Goal: Contribute content: Contribute content

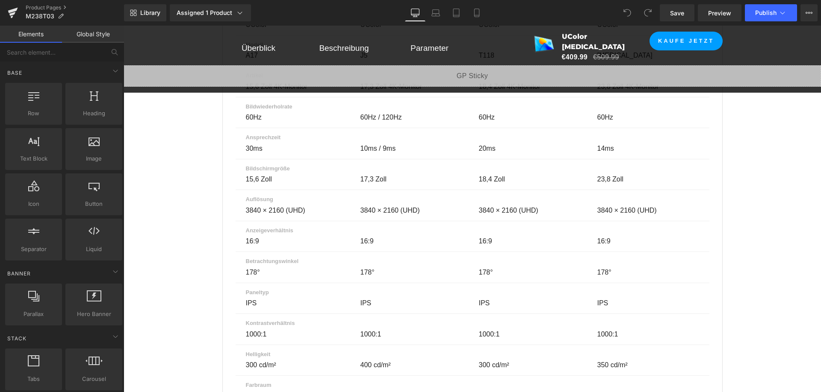
scroll to position [5992, 0]
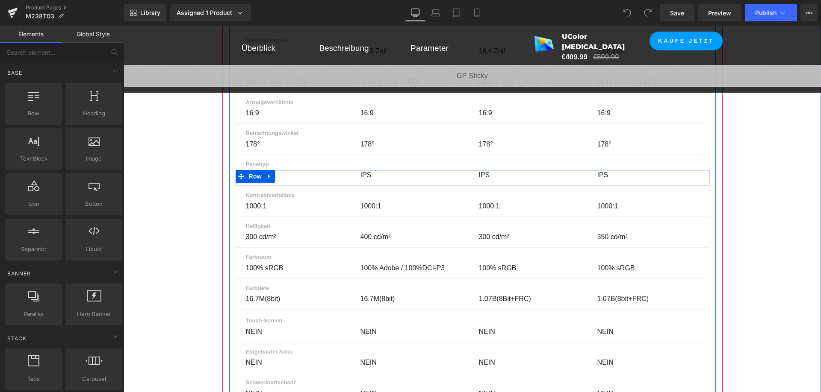
click at [599, 170] on p "IPS" at bounding box center [648, 175] width 102 height 10
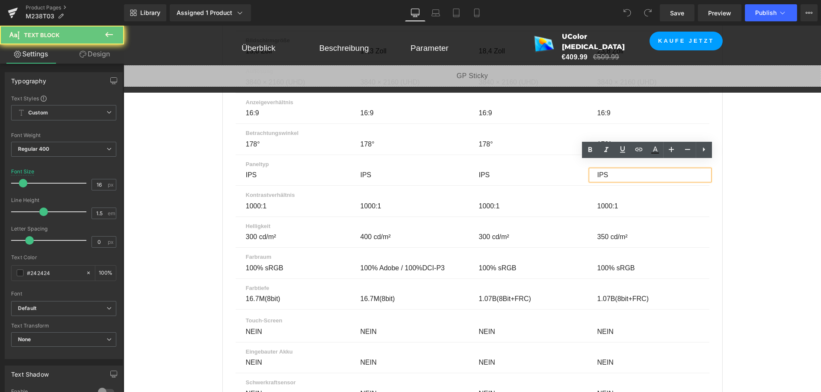
click at [600, 170] on p "IPS" at bounding box center [648, 175] width 102 height 10
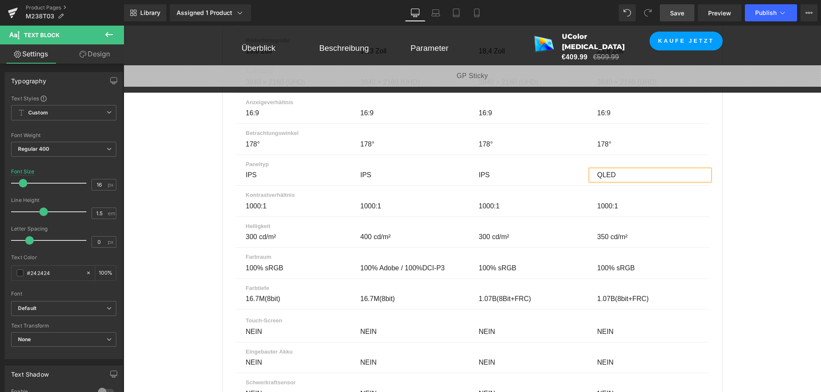
click at [675, 16] on span "Save" at bounding box center [677, 13] width 14 height 9
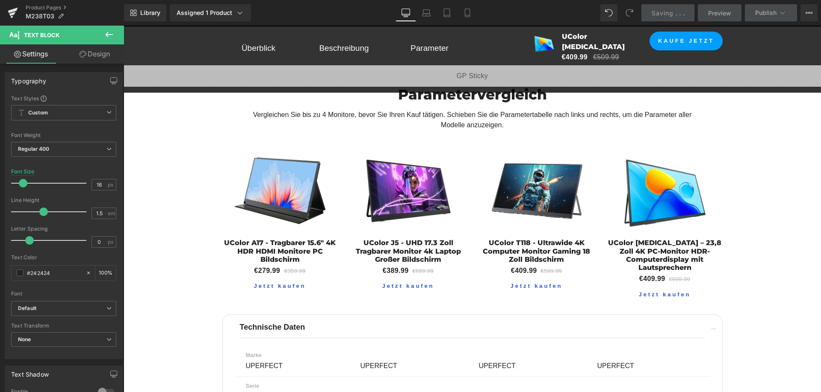
scroll to position [5479, 0]
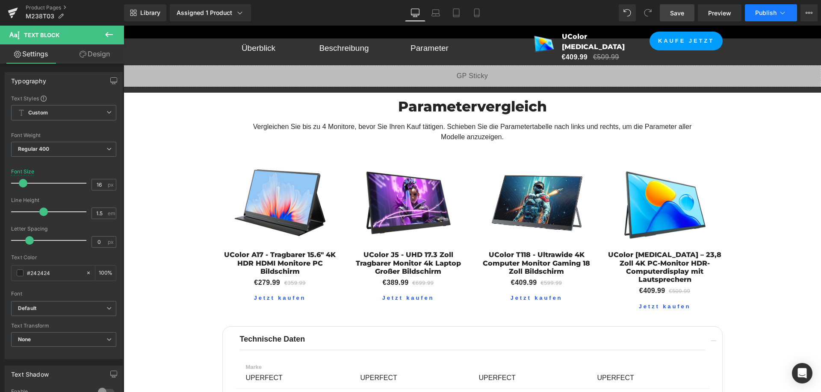
click at [753, 13] on button "Publish" at bounding box center [771, 12] width 52 height 17
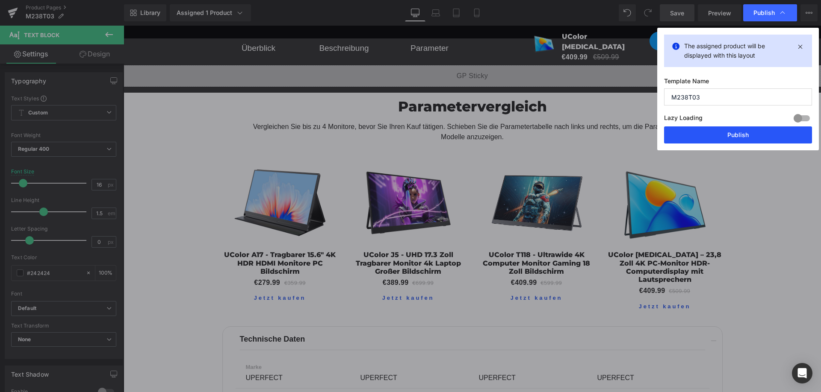
click at [727, 134] on button "Publish" at bounding box center [738, 135] width 148 height 17
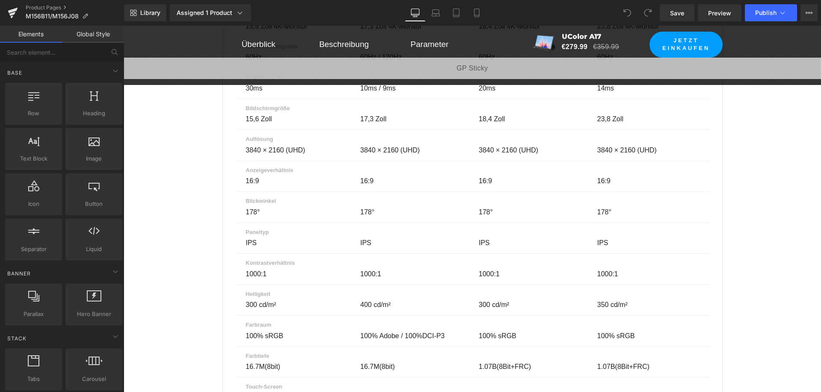
scroll to position [4361, 0]
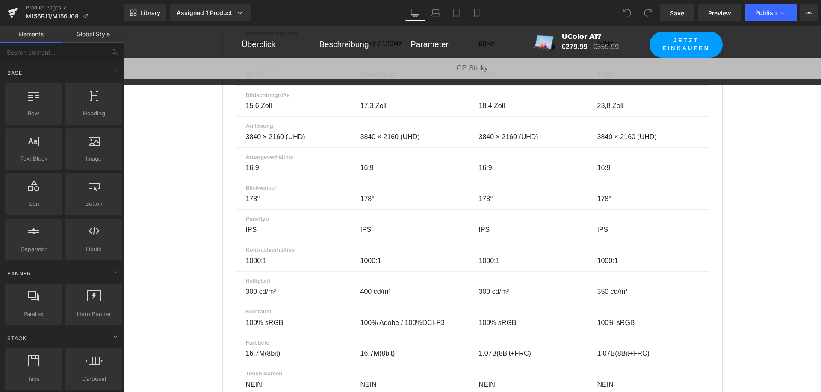
click at [602, 225] on p "IPS" at bounding box center [648, 230] width 102 height 10
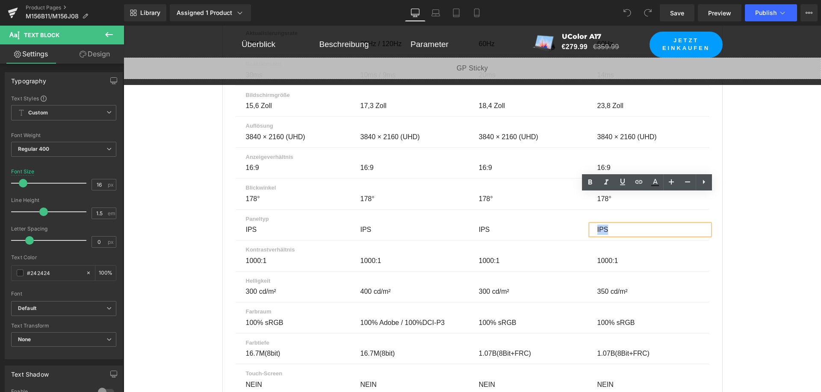
drag, startPoint x: 605, startPoint y: 198, endPoint x: 594, endPoint y: 200, distance: 11.7
click at [597, 225] on p "IPS" at bounding box center [648, 230] width 102 height 10
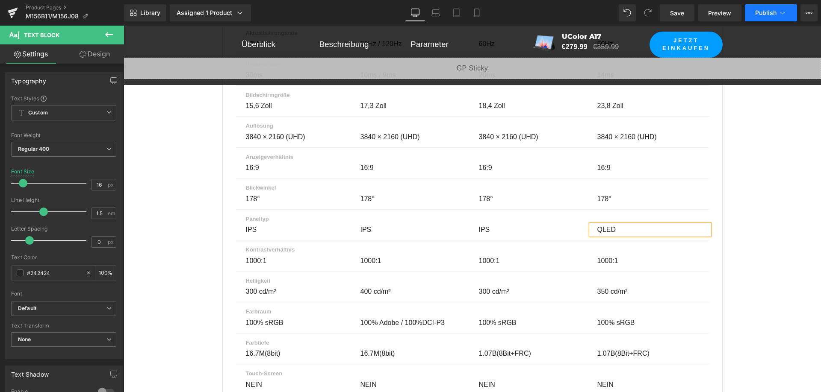
drag, startPoint x: 666, startPoint y: 11, endPoint x: 759, endPoint y: 12, distance: 92.8
click at [666, 11] on link "Save" at bounding box center [677, 12] width 35 height 17
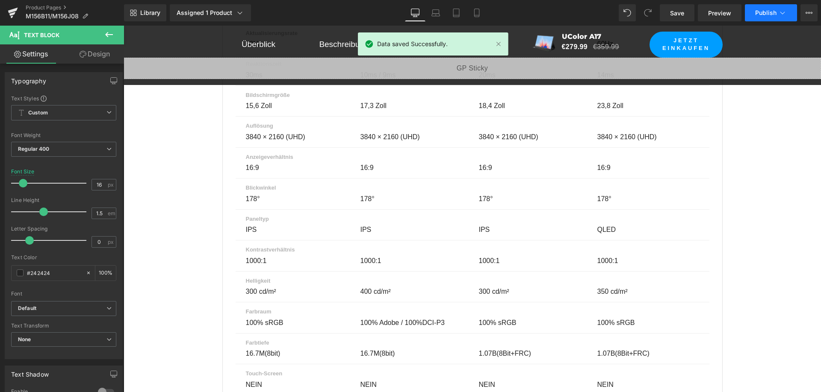
click at [760, 12] on span "Publish" at bounding box center [765, 12] width 21 height 7
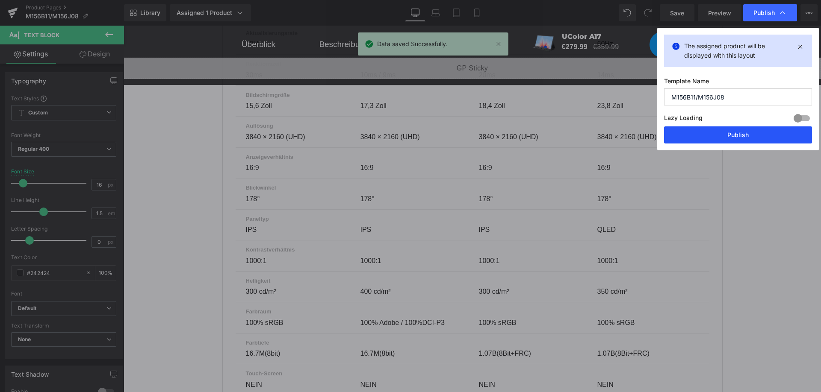
click at [743, 135] on button "Publish" at bounding box center [738, 135] width 148 height 17
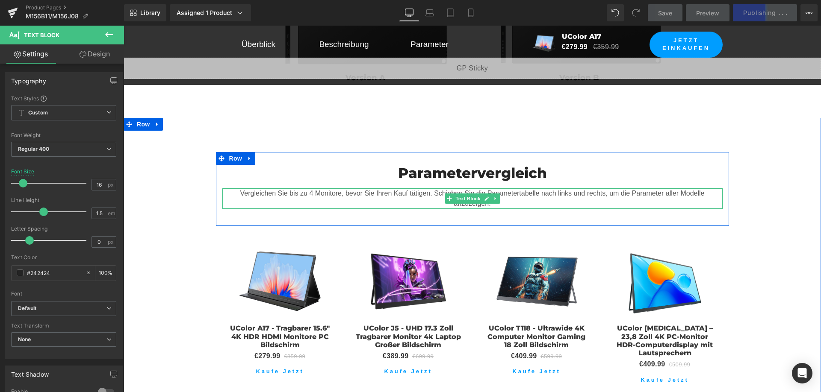
scroll to position [3890, 0]
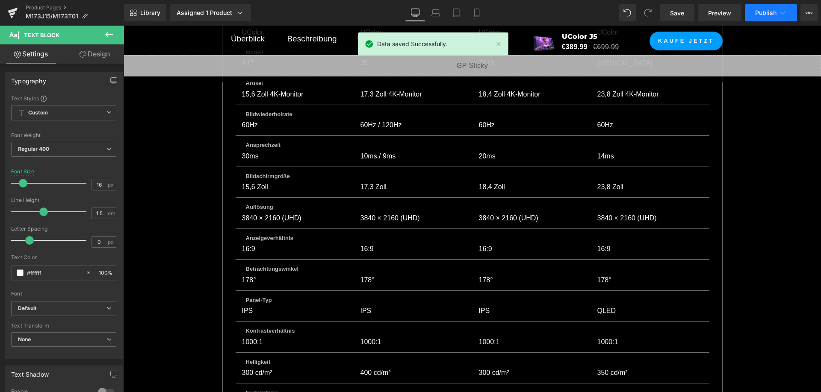
click at [753, 15] on button "Publish" at bounding box center [771, 12] width 52 height 17
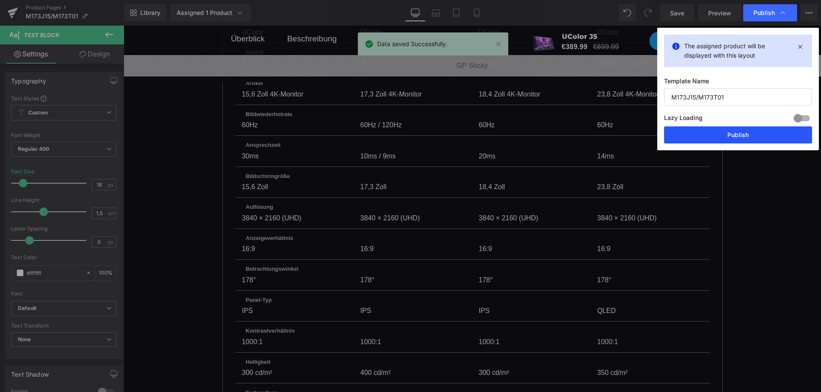
drag, startPoint x: 741, startPoint y: 135, endPoint x: 555, endPoint y: 136, distance: 186.0
click at [741, 135] on button "Publish" at bounding box center [738, 135] width 148 height 17
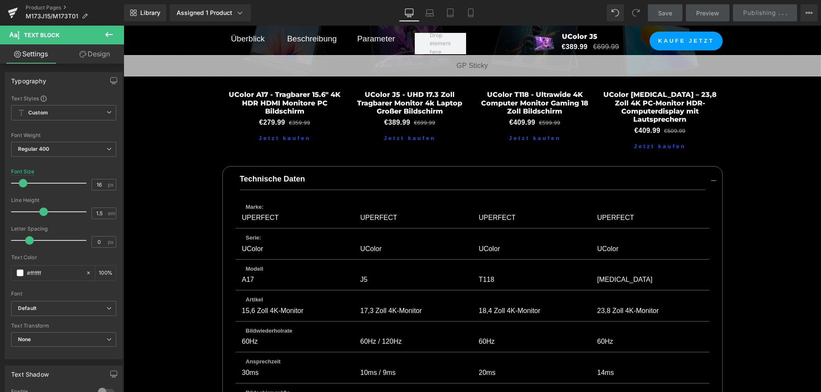
scroll to position [3813, 0]
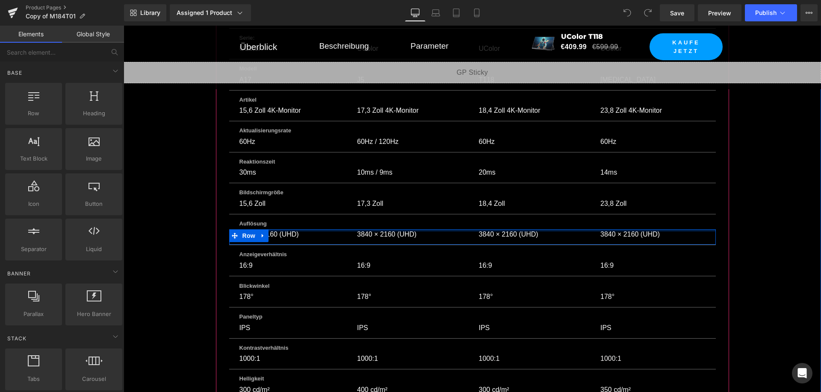
scroll to position [4224, 0]
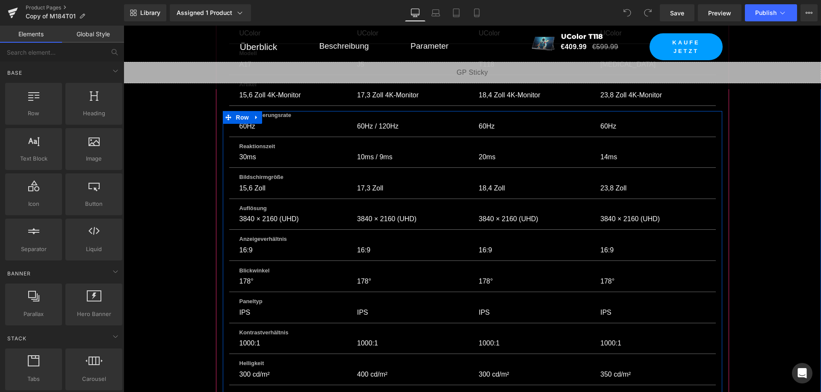
click at [611, 308] on p "IPS" at bounding box center [652, 313] width 105 height 10
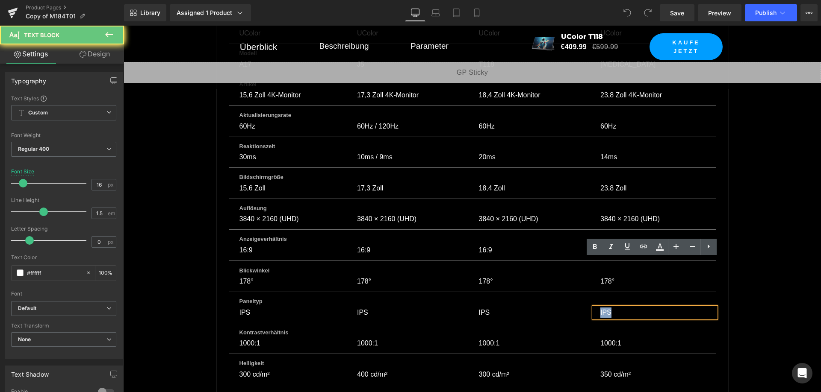
drag, startPoint x: 606, startPoint y: 263, endPoint x: 594, endPoint y: 263, distance: 12.4
click at [594, 308] on div "IPS" at bounding box center [655, 313] width 122 height 10
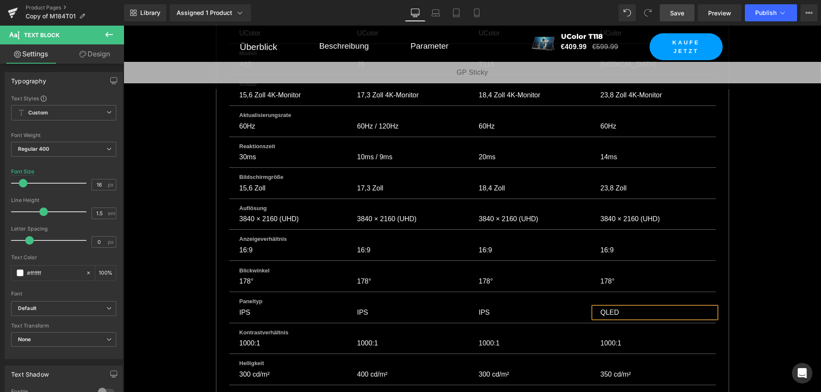
click at [684, 10] on span "Save" at bounding box center [677, 13] width 14 height 9
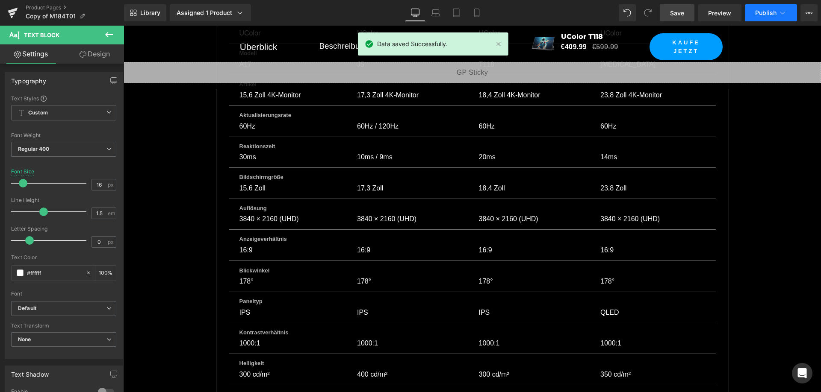
click at [758, 14] on span "Publish" at bounding box center [765, 12] width 21 height 7
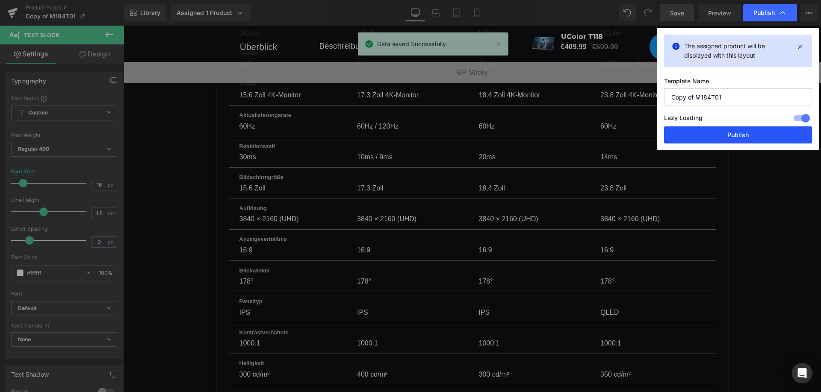
click at [758, 130] on button "Publish" at bounding box center [738, 135] width 148 height 17
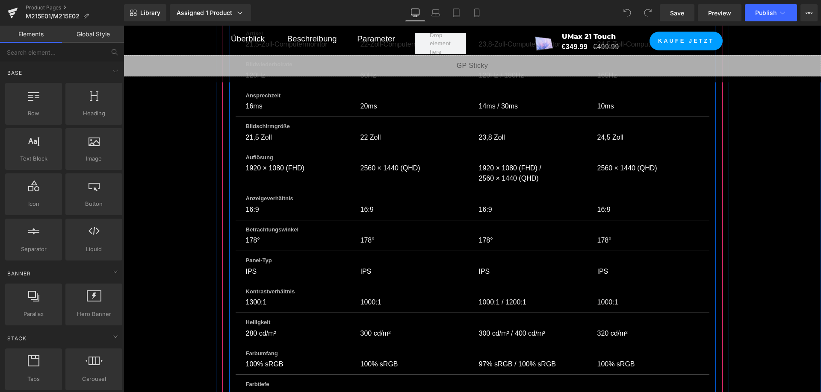
scroll to position [6284, 0]
click at [368, 265] on p "IPS" at bounding box center [411, 270] width 102 height 10
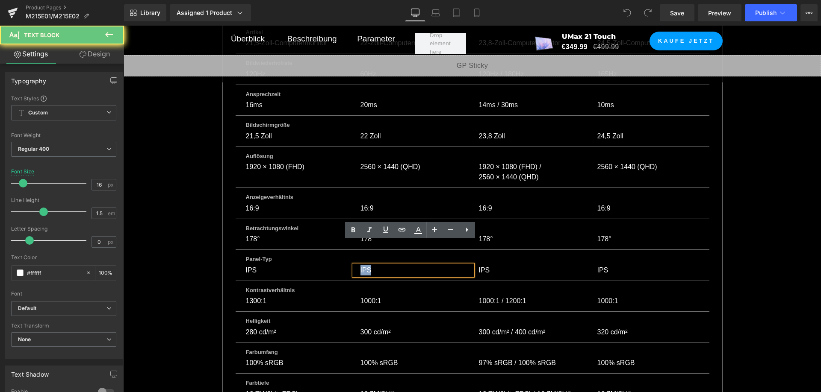
drag, startPoint x: 362, startPoint y: 249, endPoint x: 353, endPoint y: 249, distance: 9.0
click at [354, 265] on div "IPS" at bounding box center [413, 270] width 118 height 10
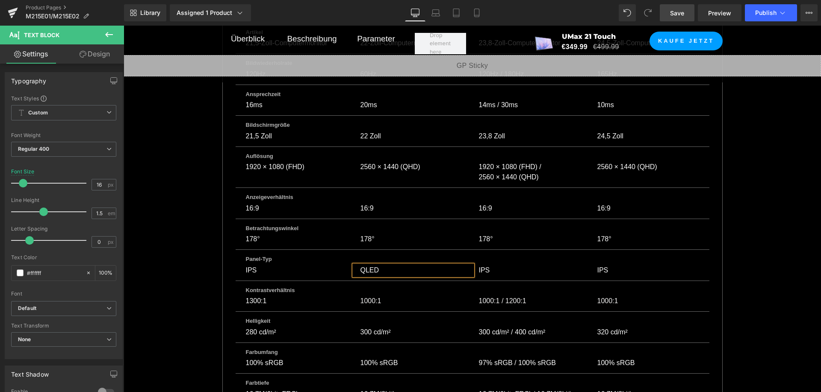
click at [682, 13] on span "Save" at bounding box center [677, 13] width 14 height 9
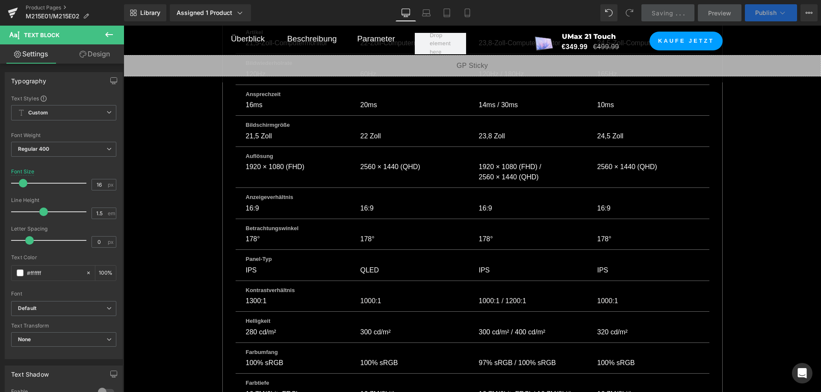
click at [764, 11] on span "Publish" at bounding box center [765, 12] width 21 height 7
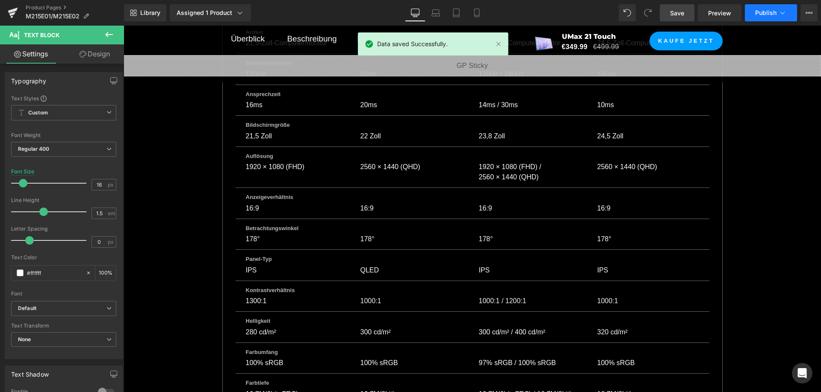
click at [764, 11] on span "Publish" at bounding box center [765, 12] width 21 height 7
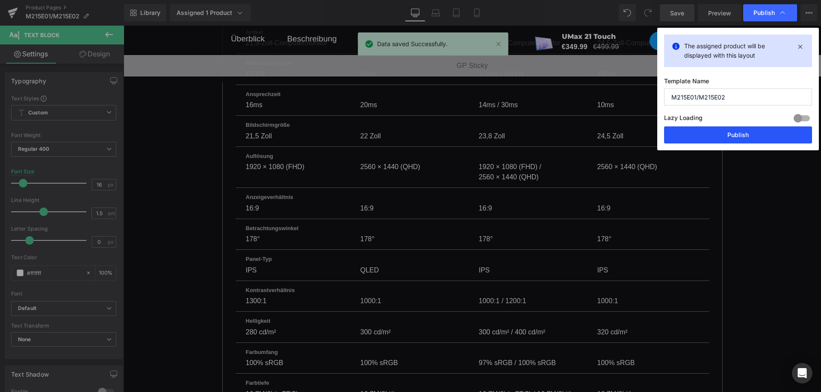
click at [754, 134] on button "Publish" at bounding box center [738, 135] width 148 height 17
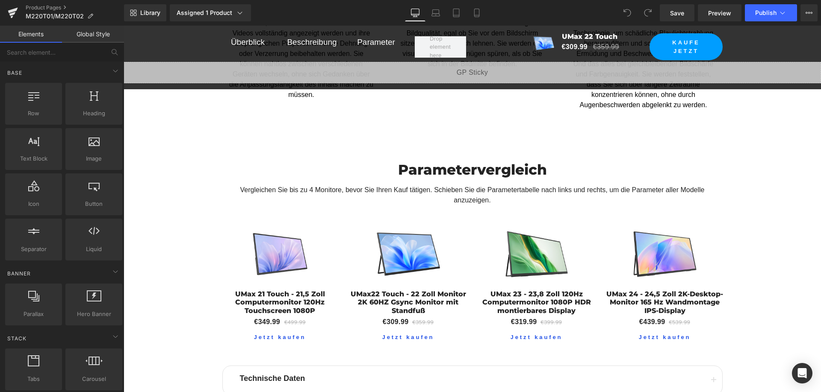
scroll to position [5387, 0]
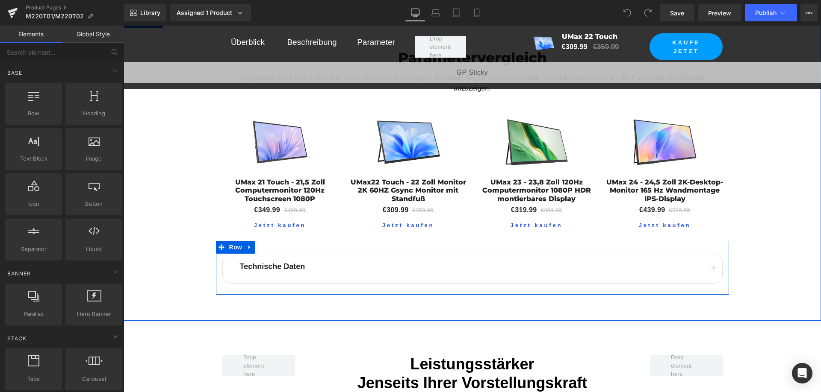
click at [716, 254] on button "button" at bounding box center [713, 268] width 17 height 29
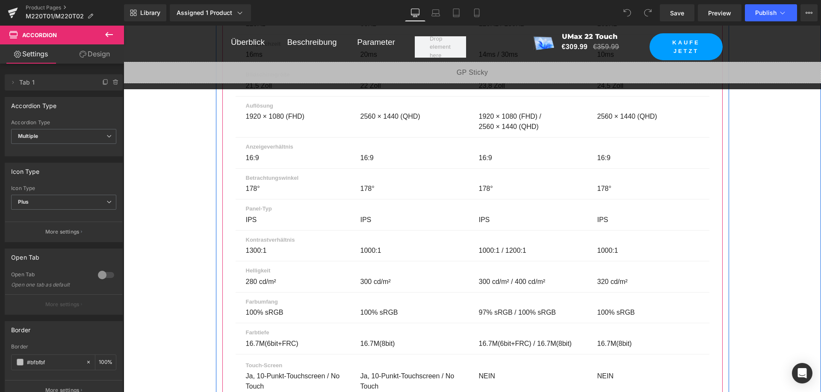
scroll to position [5771, 0]
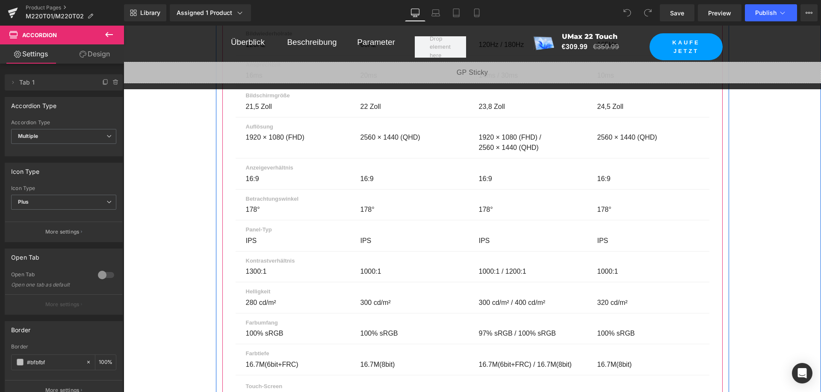
click at [360, 236] on p "IPS" at bounding box center [411, 241] width 102 height 10
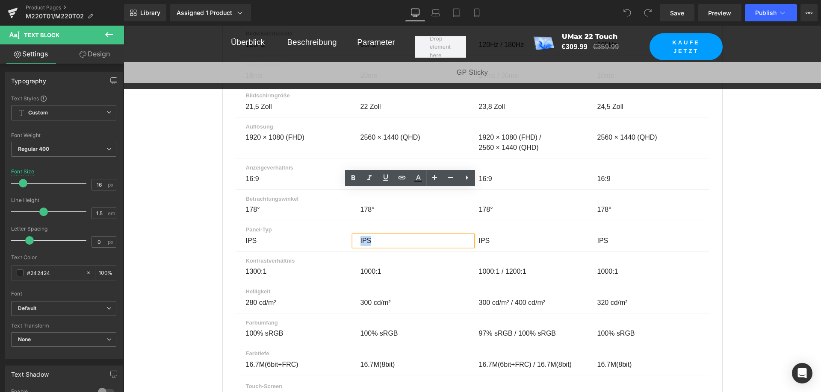
drag, startPoint x: 367, startPoint y: 195, endPoint x: 354, endPoint y: 196, distance: 13.3
click at [354, 236] on div "IPS" at bounding box center [413, 241] width 118 height 10
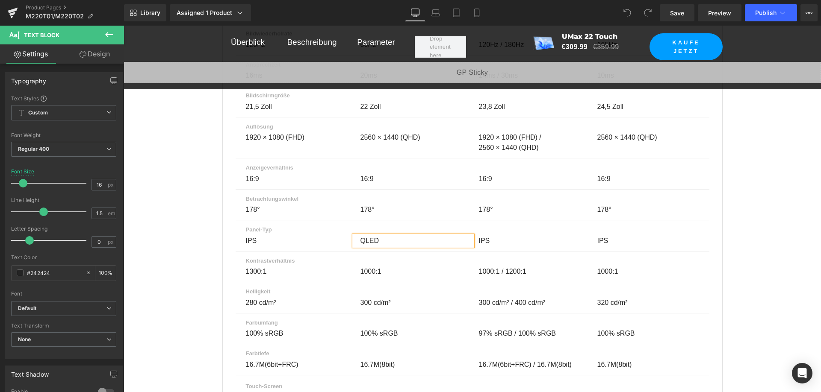
click at [776, 131] on div "Parametervergleich Heading Vergleichen Sie bis zu 4 Monitore, bevor Sie Ihren K…" at bounding box center [472, 360] width 697 height 1390
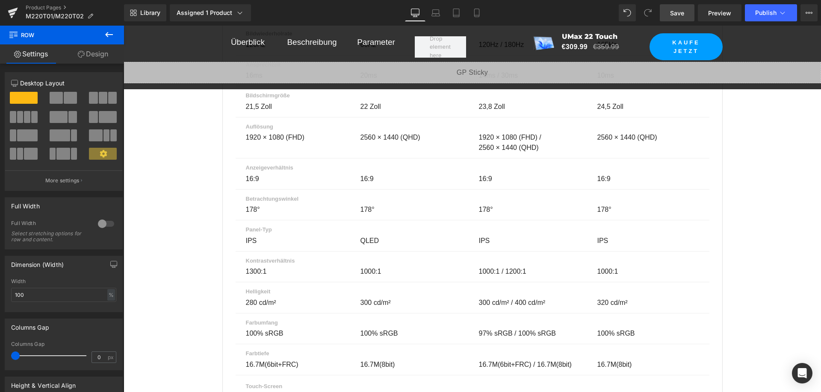
click at [685, 13] on link "Save" at bounding box center [677, 12] width 35 height 17
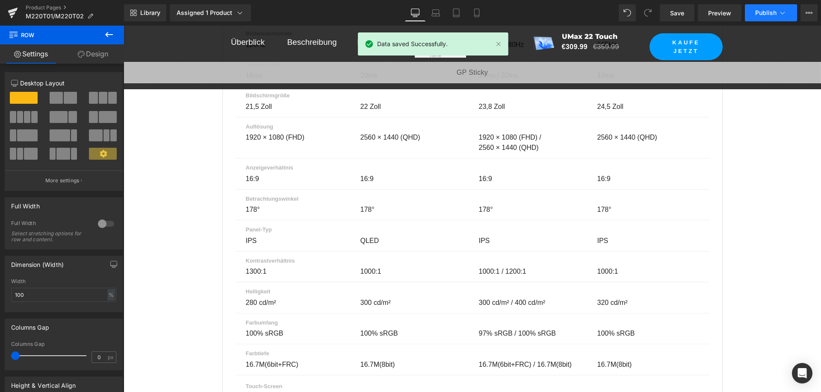
click at [774, 10] on span "Publish" at bounding box center [765, 12] width 21 height 7
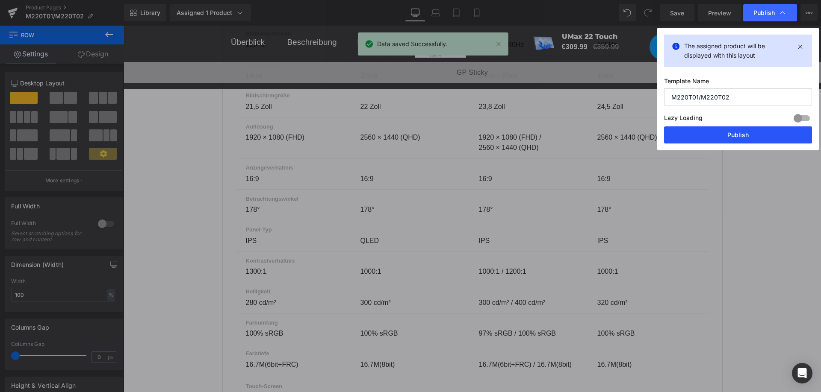
click at [745, 135] on button "Publish" at bounding box center [738, 135] width 148 height 17
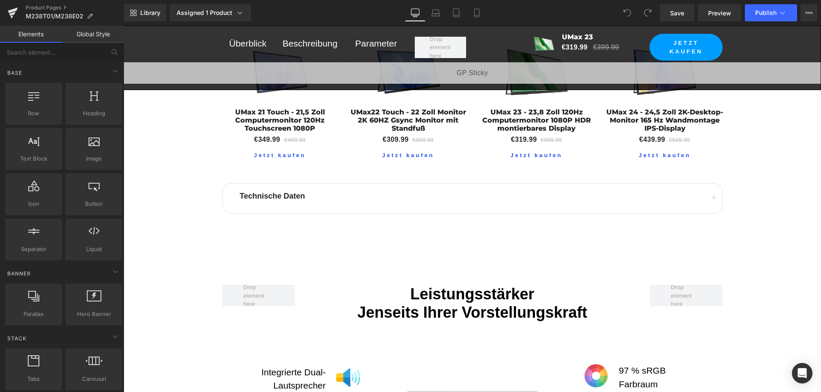
scroll to position [4745, 0]
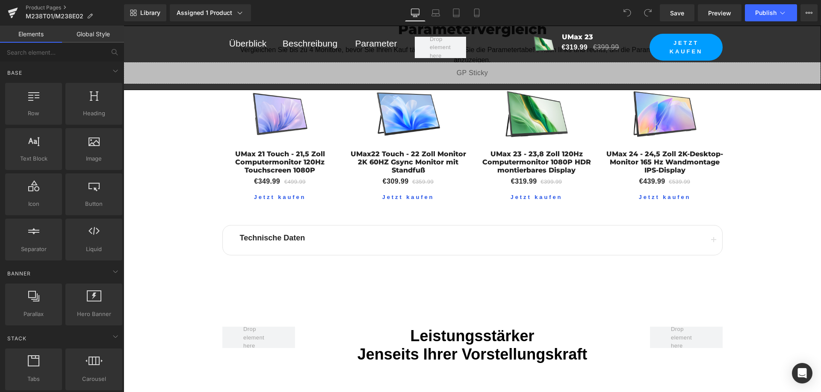
click at [712, 226] on button "button" at bounding box center [713, 240] width 17 height 29
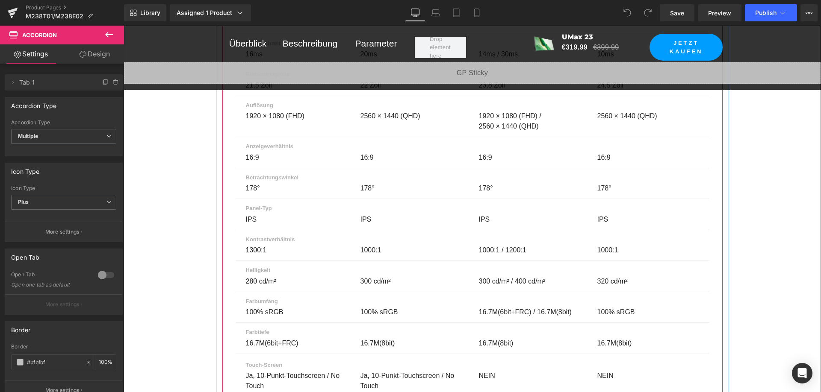
scroll to position [5130, 0]
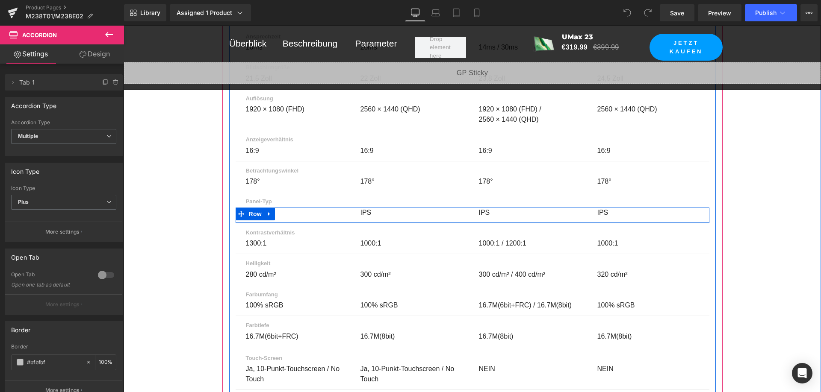
click at [363, 208] on p "IPS" at bounding box center [411, 213] width 102 height 10
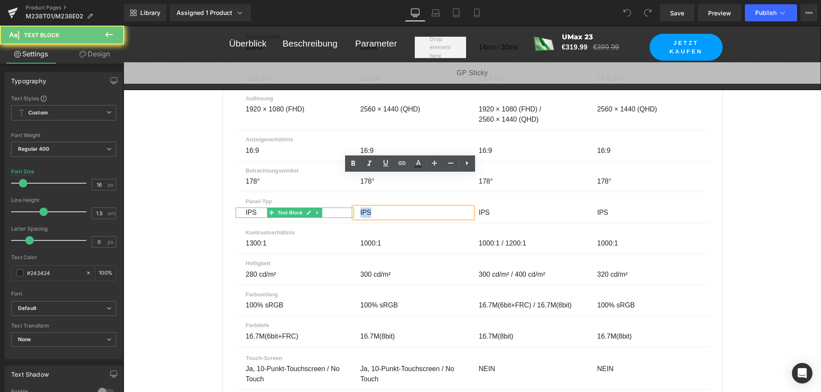
drag, startPoint x: 367, startPoint y: 179, endPoint x: 345, endPoint y: 179, distance: 22.2
click at [345, 208] on div "IPS Text Block IPS Text Block IPS Text Block IPS Text Block Row" at bounding box center [473, 216] width 474 height 16
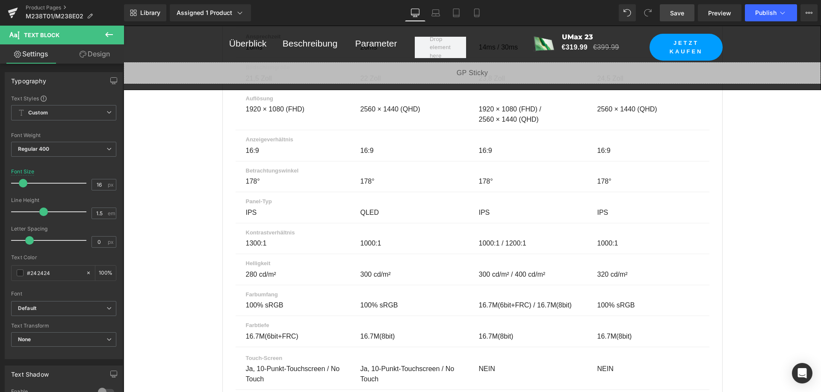
click at [684, 9] on span "Save" at bounding box center [677, 13] width 14 height 9
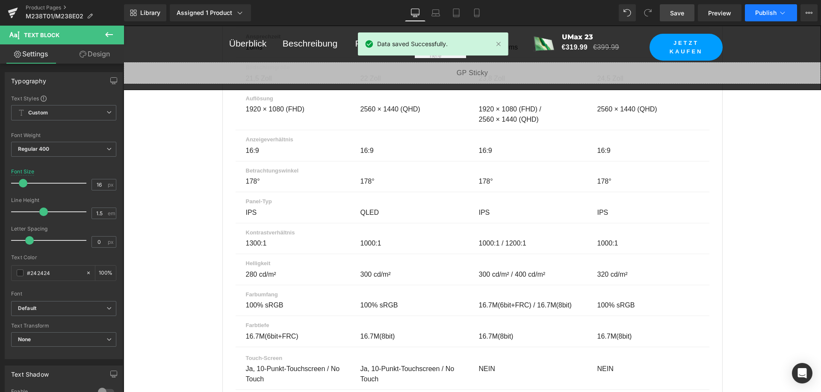
click at [777, 17] on button "Publish" at bounding box center [771, 12] width 52 height 17
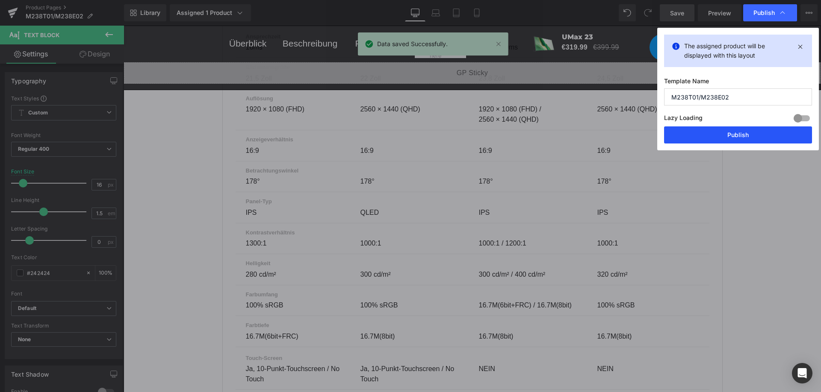
click at [758, 130] on button "Publish" at bounding box center [738, 135] width 148 height 17
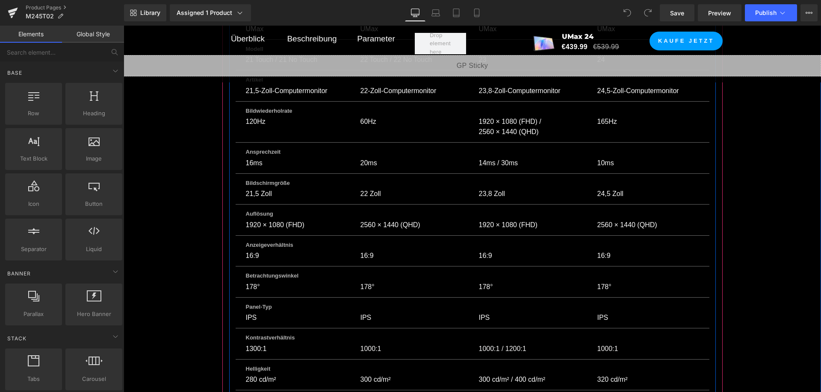
scroll to position [6926, 0]
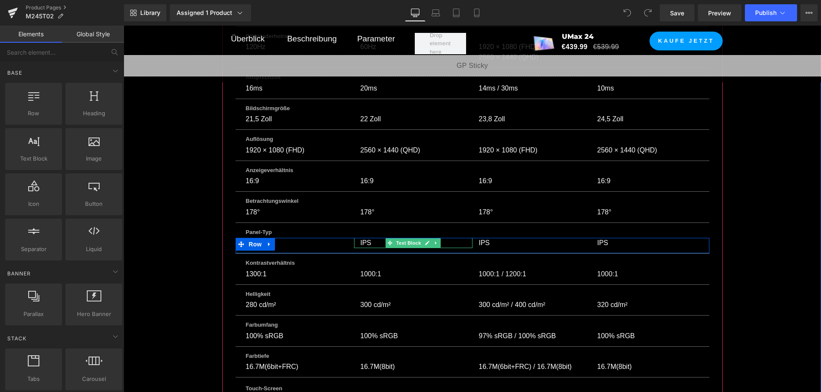
click at [367, 238] on p "IPS" at bounding box center [411, 243] width 102 height 10
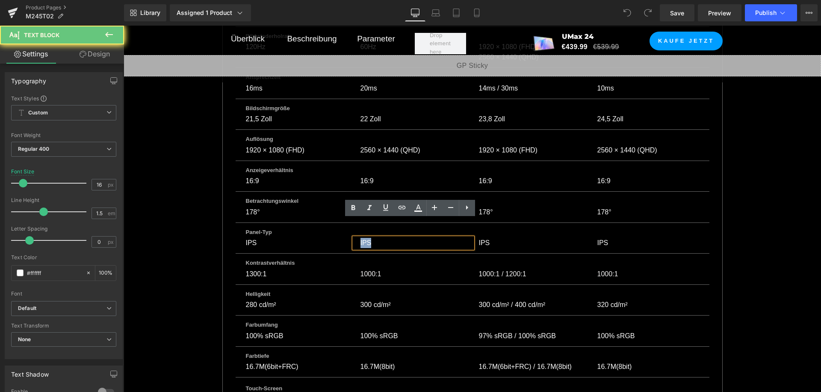
drag, startPoint x: 369, startPoint y: 224, endPoint x: 354, endPoint y: 225, distance: 14.6
click at [354, 238] on div "IPS" at bounding box center [413, 243] width 118 height 10
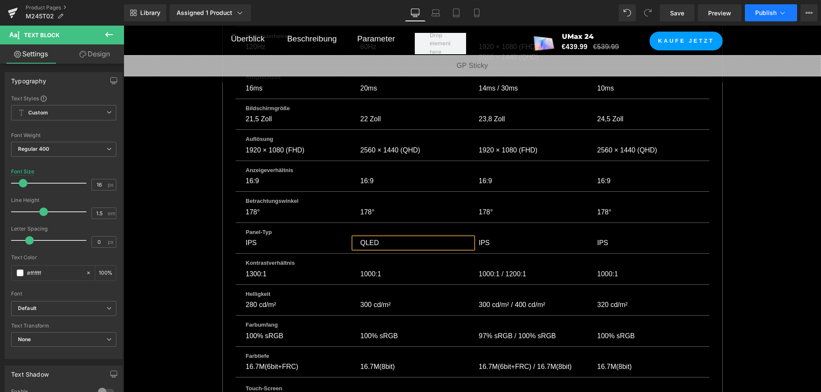
drag, startPoint x: 687, startPoint y: 10, endPoint x: 766, endPoint y: 15, distance: 79.2
click at [687, 10] on link "Save" at bounding box center [677, 12] width 35 height 17
click at [766, 12] on span "Publish" at bounding box center [765, 12] width 21 height 7
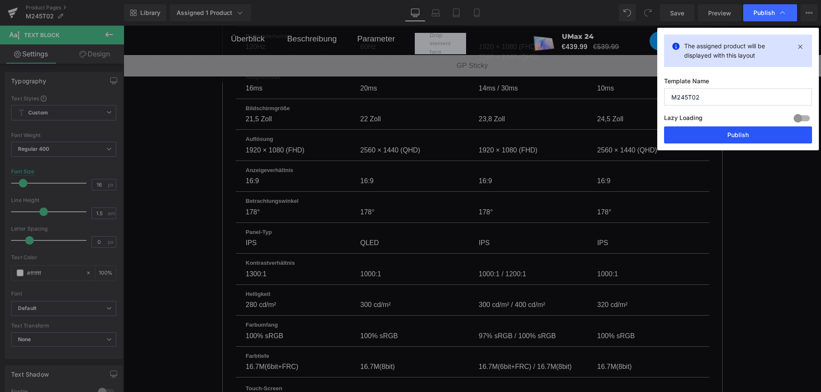
click at [753, 137] on button "Publish" at bounding box center [738, 135] width 148 height 17
